Goal: Learn about a topic

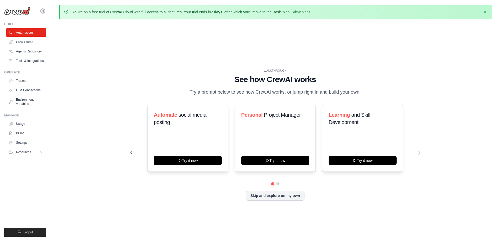
drag, startPoint x: 0, startPoint y: 0, endPoint x: 191, endPoint y: 72, distance: 204.2
click at [191, 75] on h1 "See how CrewAI works" at bounding box center [275, 79] width 290 height 9
click at [276, 186] on div at bounding box center [275, 183] width 290 height 3
click at [277, 186] on button at bounding box center [278, 184] width 4 height 4
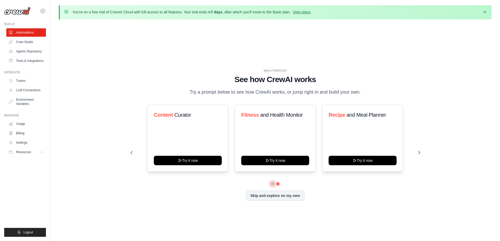
click at [271, 186] on button at bounding box center [273, 184] width 4 height 4
